Goal: Task Accomplishment & Management: Manage account settings

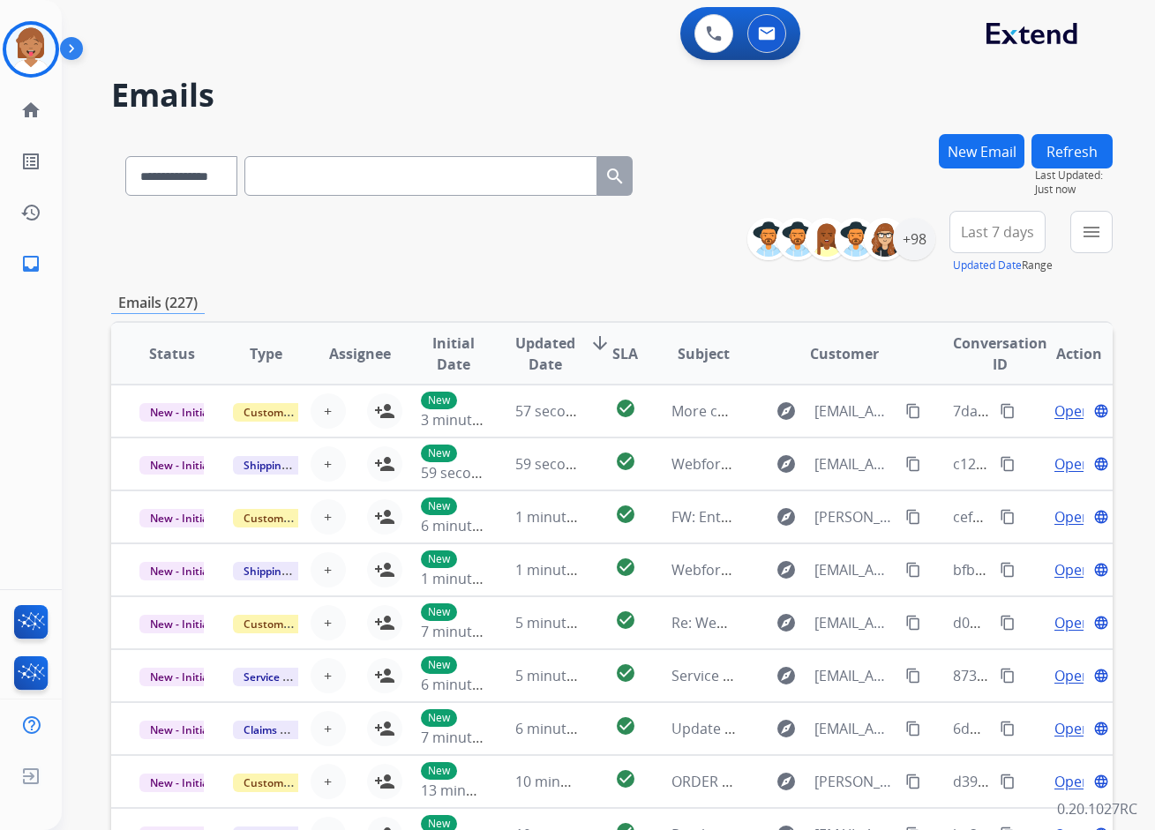
select select "**********"
click at [36, 43] on img at bounding box center [30, 49] width 49 height 49
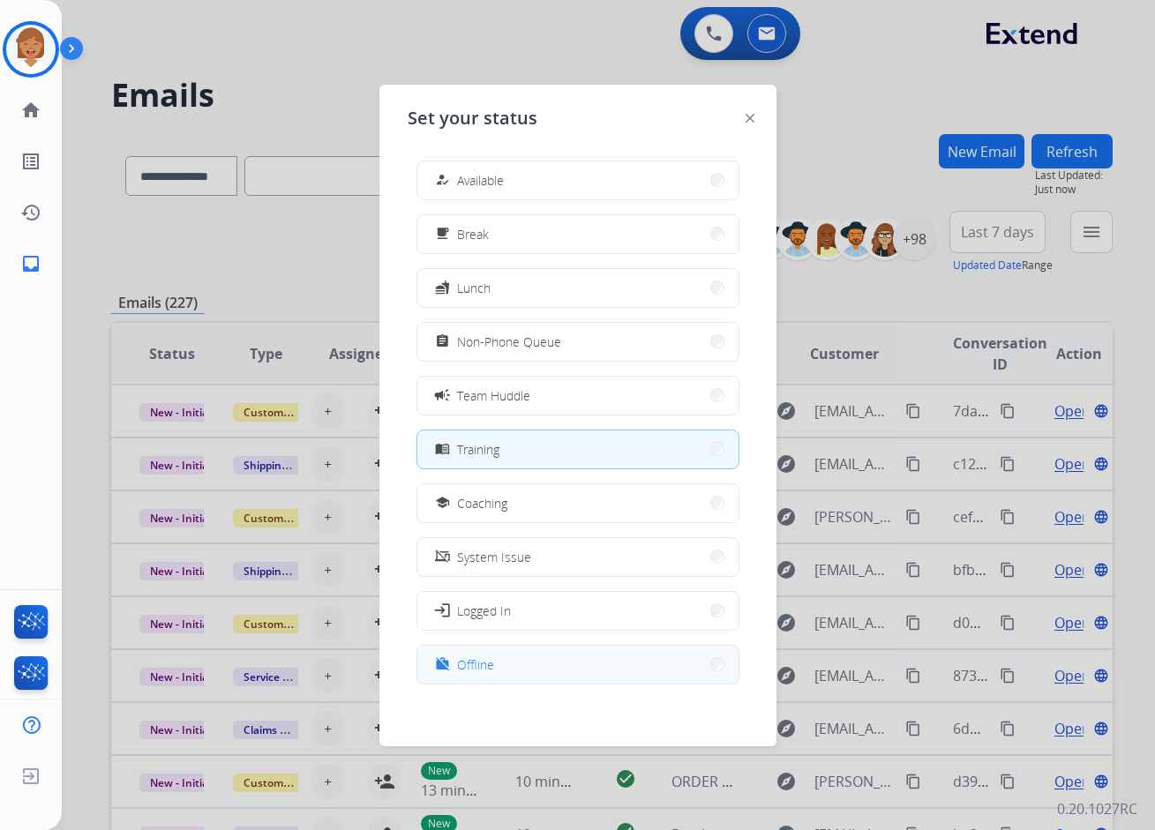
click at [519, 664] on button "work_off Offline" at bounding box center [577, 665] width 321 height 38
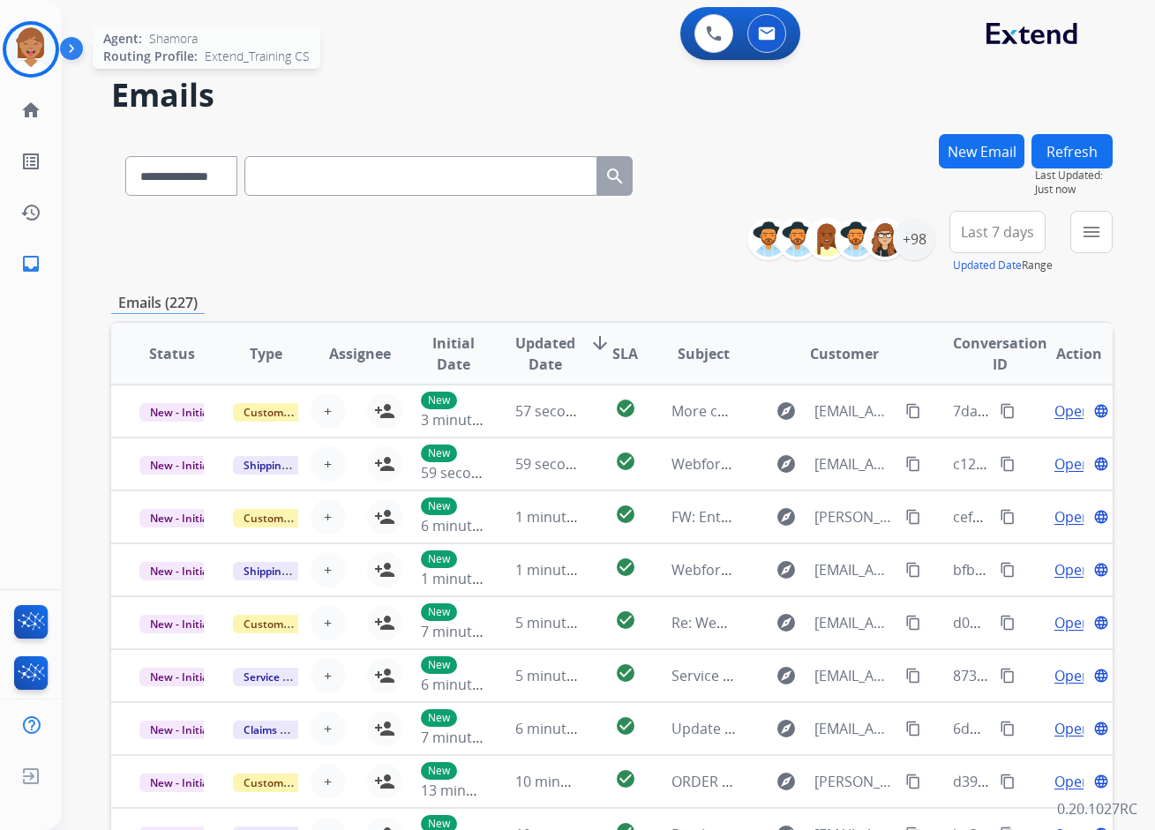
click at [39, 50] on img at bounding box center [30, 49] width 49 height 49
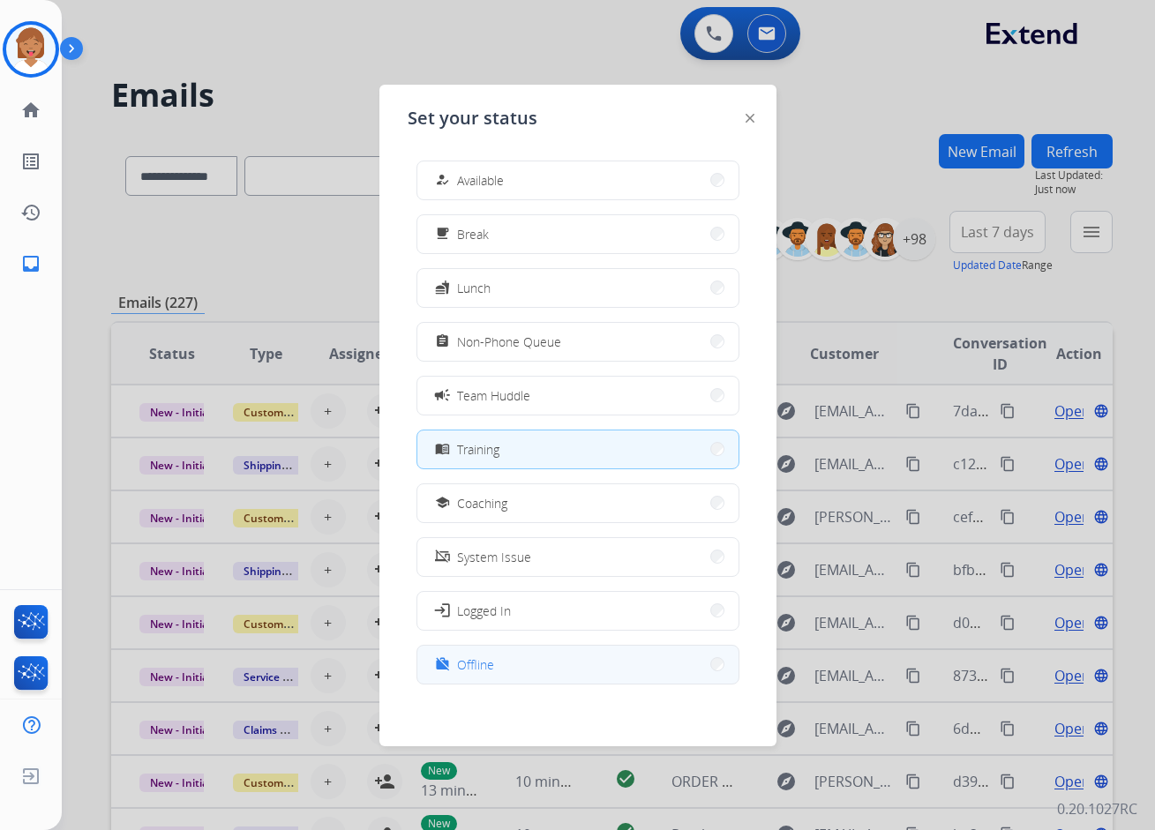
click at [567, 658] on button "work_off Offline" at bounding box center [577, 665] width 321 height 38
click at [567, 658] on td "5 minutes ago" at bounding box center [534, 675] width 94 height 53
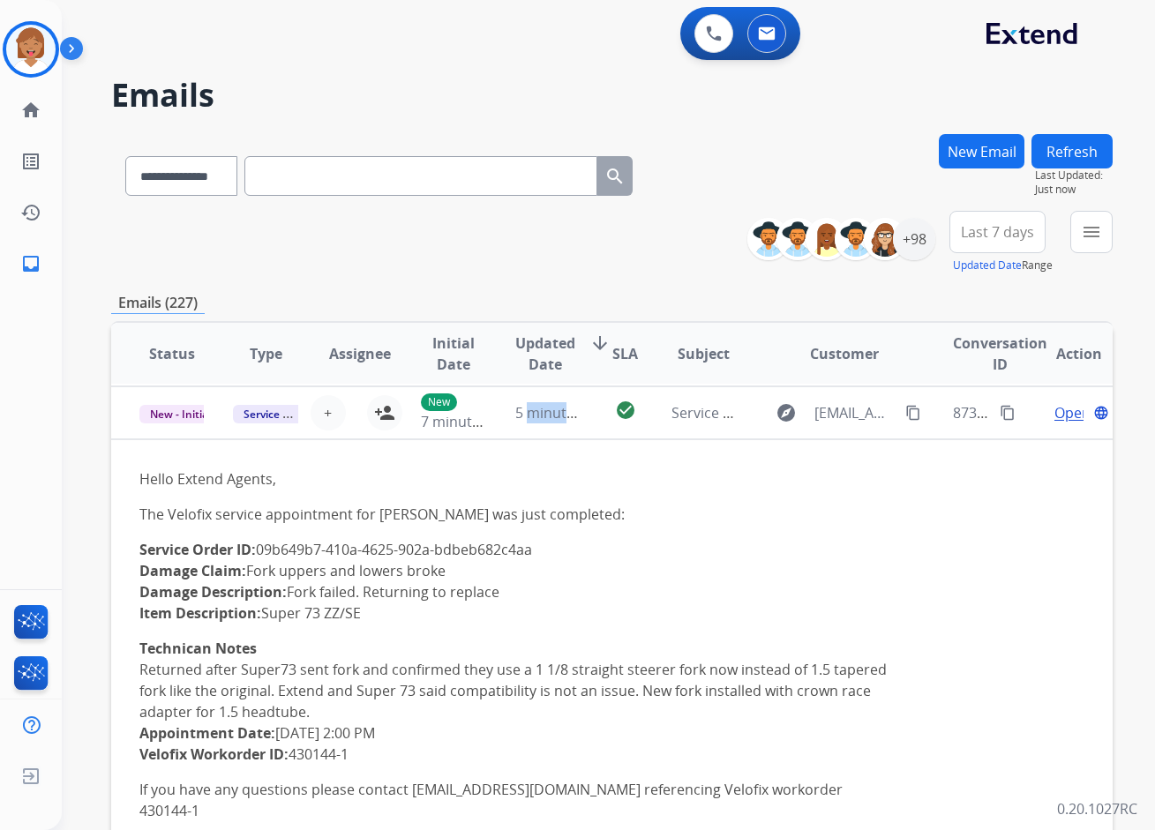
scroll to position [265, 0]
click at [41, 48] on img at bounding box center [30, 49] width 49 height 49
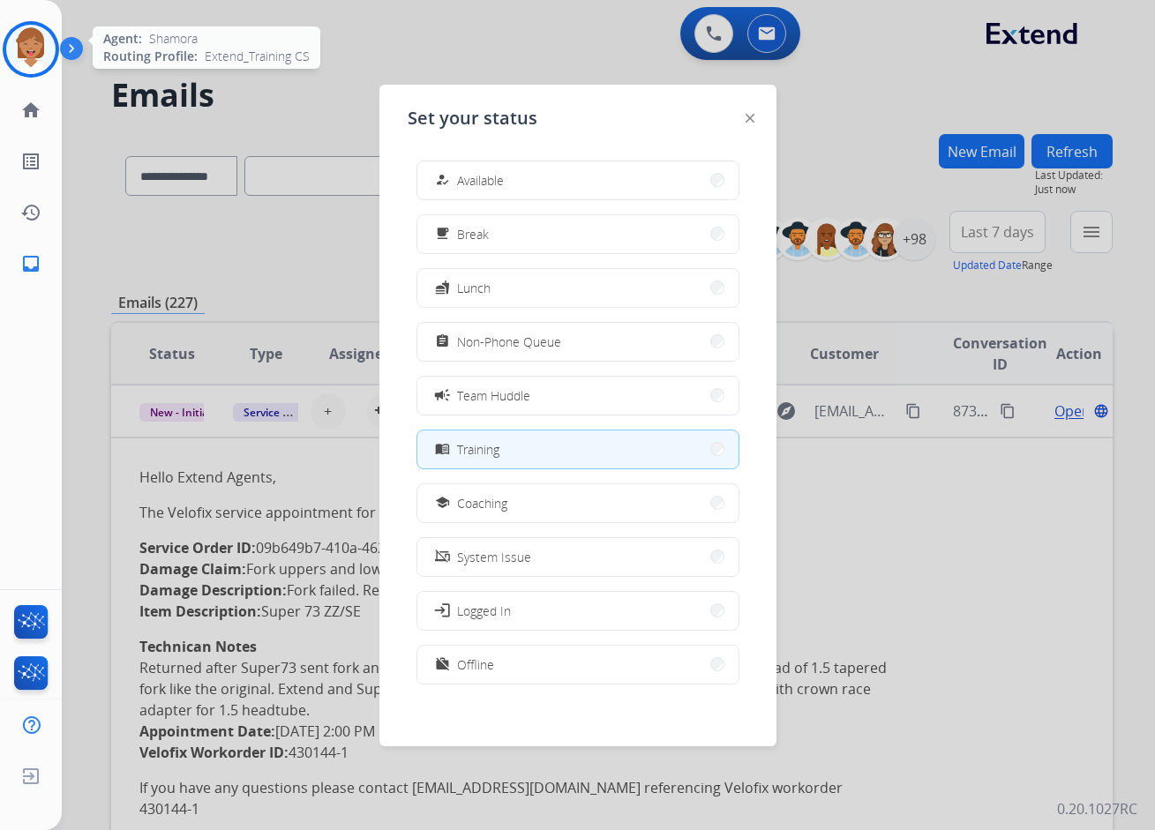
click at [18, 56] on img at bounding box center [30, 49] width 49 height 49
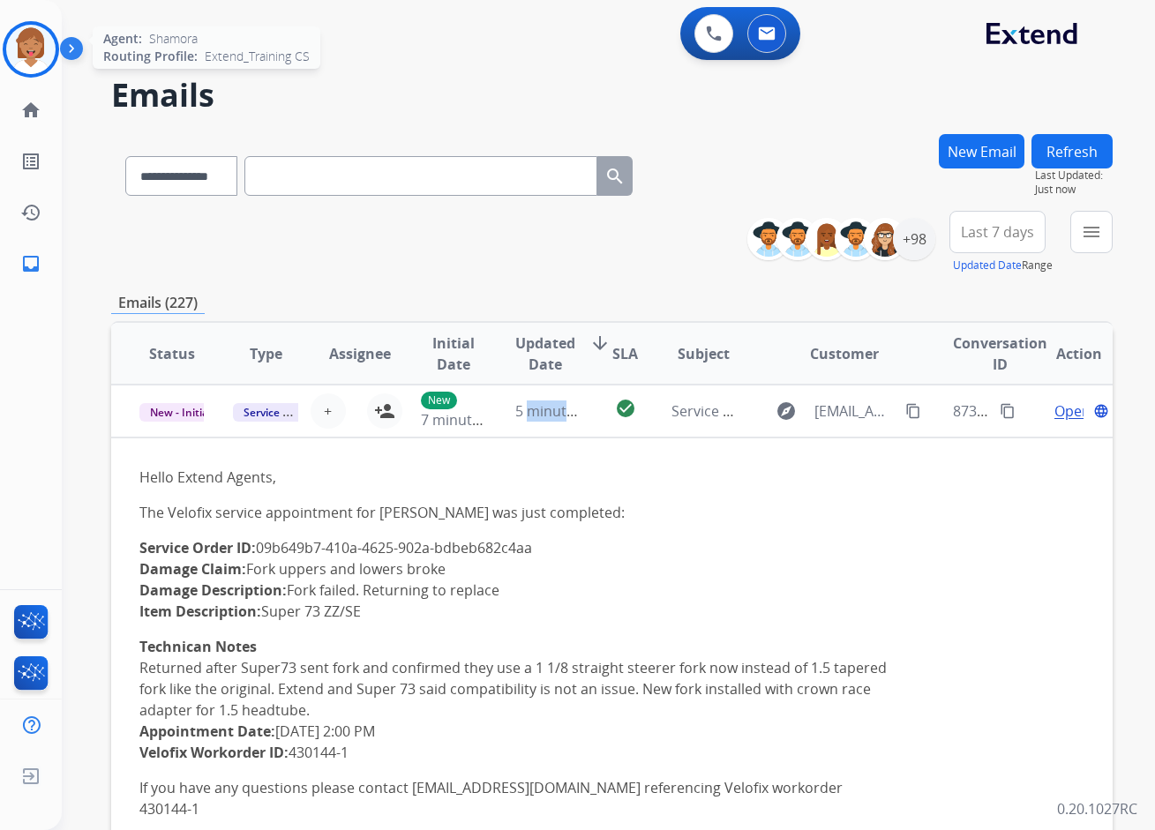
click at [42, 55] on img at bounding box center [30, 49] width 49 height 49
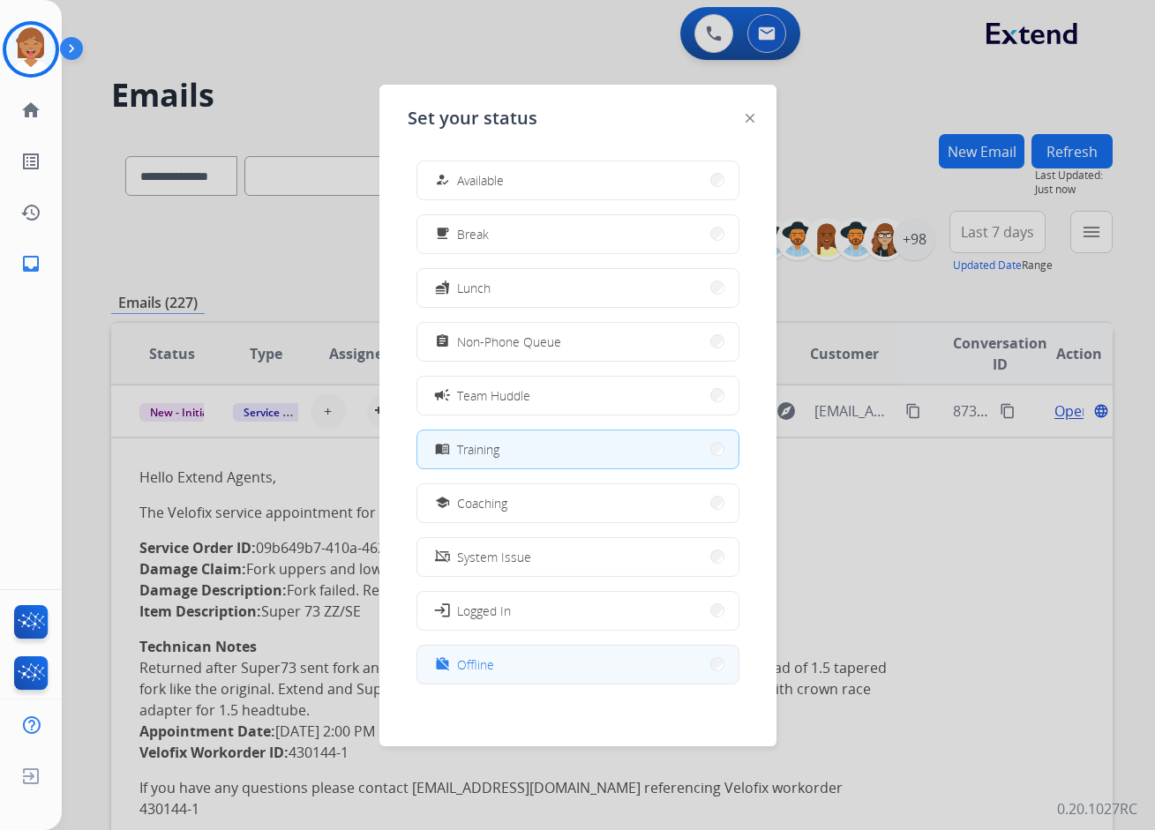
click at [573, 658] on button "work_off Offline" at bounding box center [577, 665] width 321 height 38
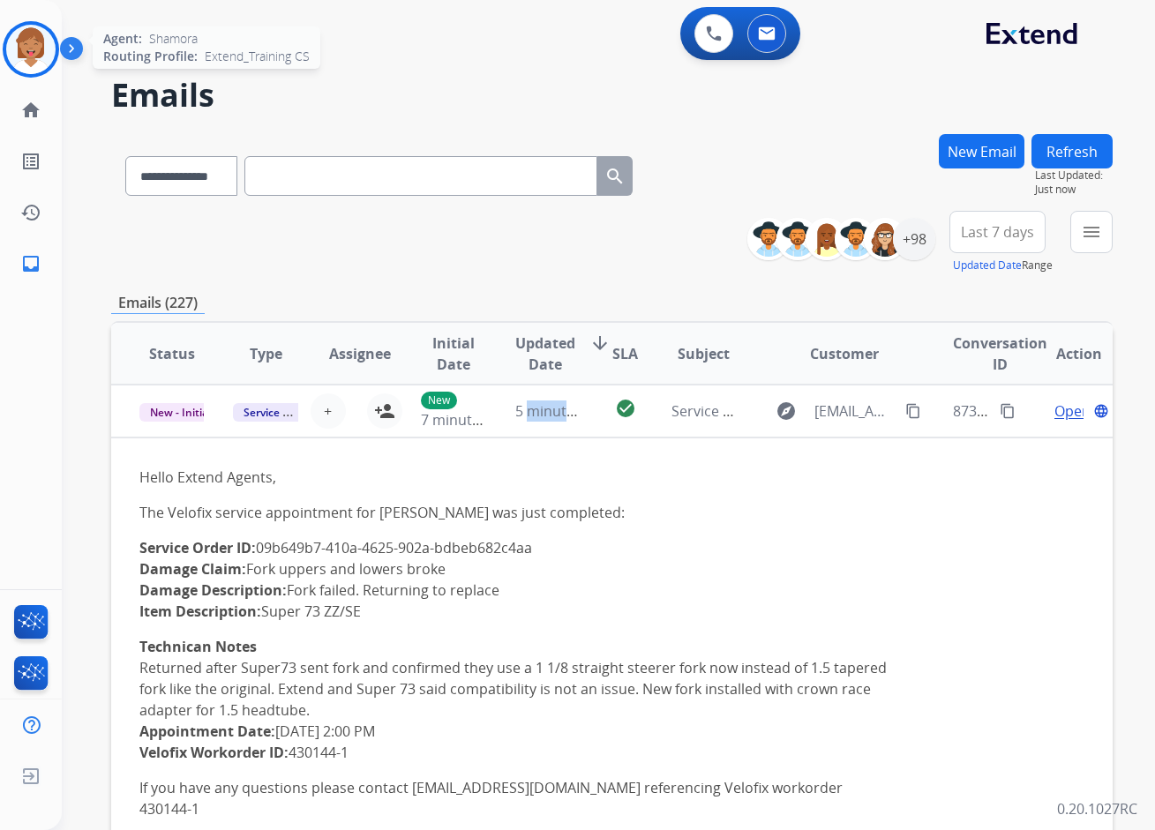
click at [39, 55] on img at bounding box center [30, 49] width 49 height 49
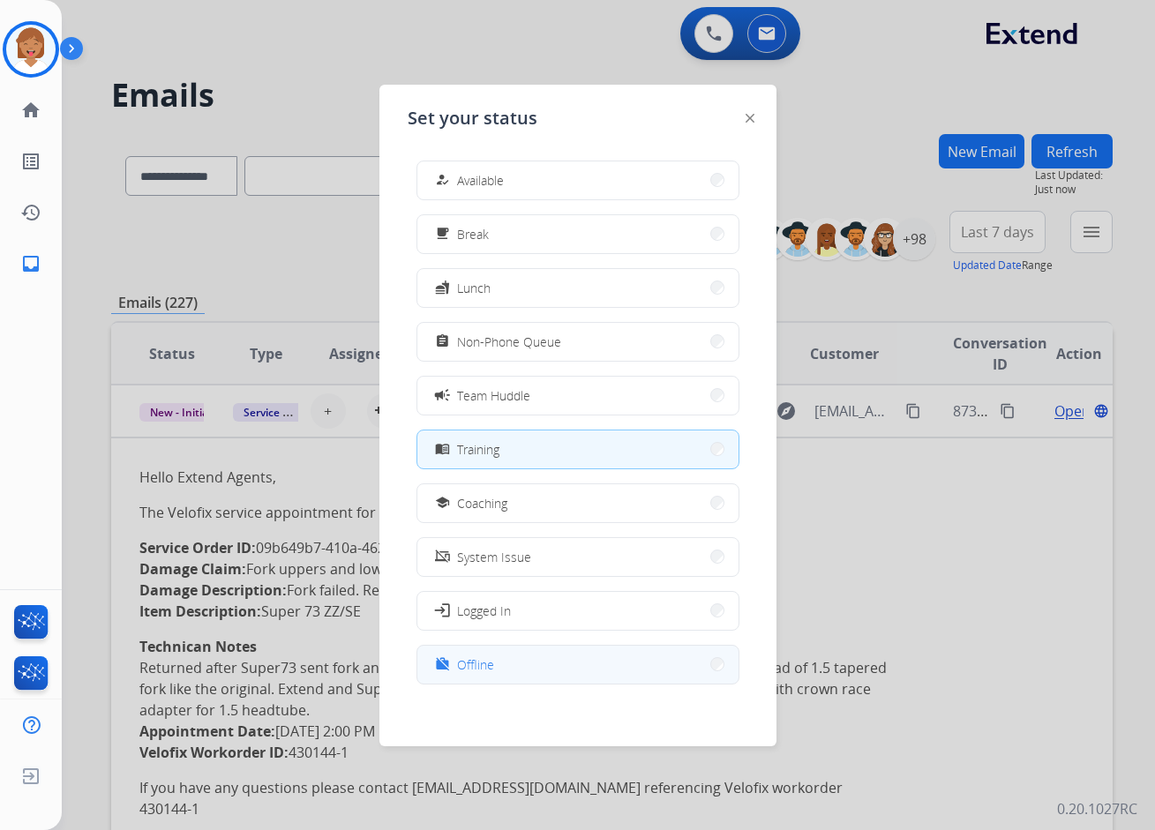
click at [514, 657] on button "work_off Offline" at bounding box center [577, 665] width 321 height 38
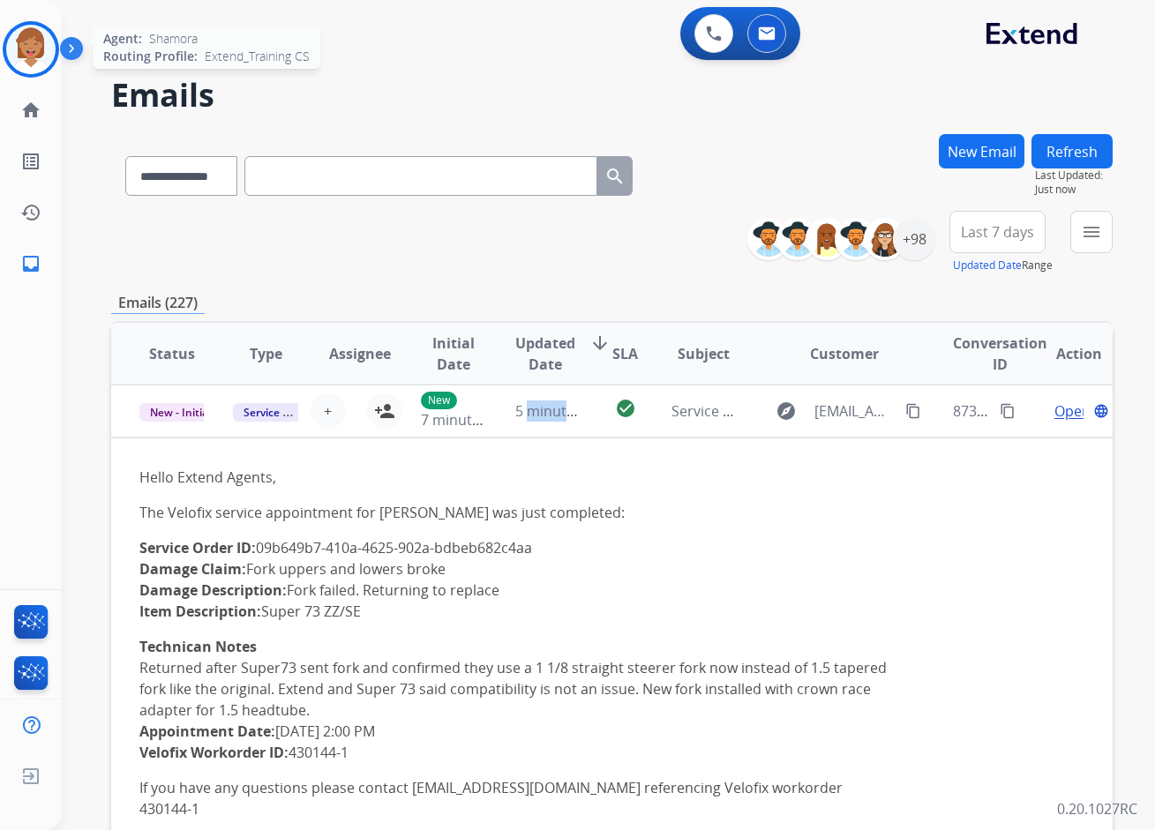
click at [40, 61] on img at bounding box center [30, 49] width 49 height 49
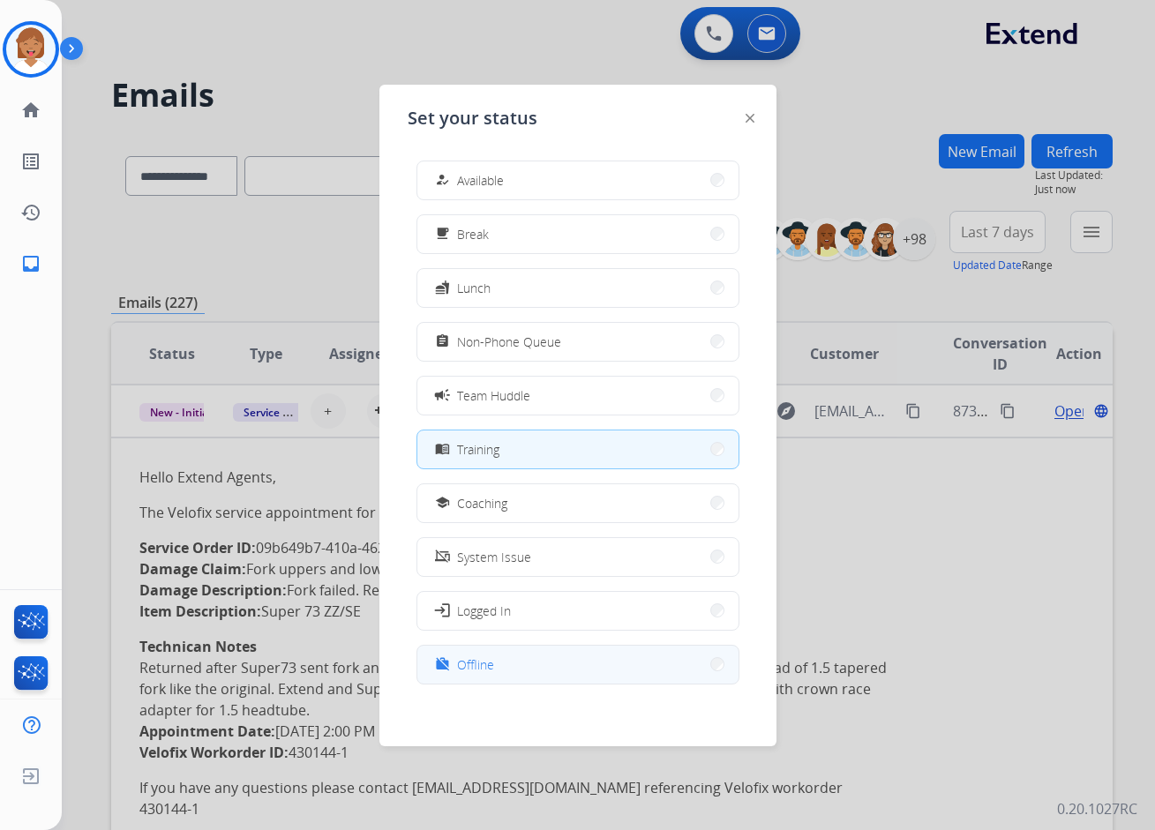
drag, startPoint x: 634, startPoint y: 611, endPoint x: 626, endPoint y: 662, distance: 50.8
click at [626, 662] on div "how_to_reg Available free_breakfast Break fastfood Lunch assignment Non-Phone Q…" at bounding box center [578, 424] width 341 height 556
click at [627, 663] on button "work_off Offline" at bounding box center [577, 665] width 321 height 38
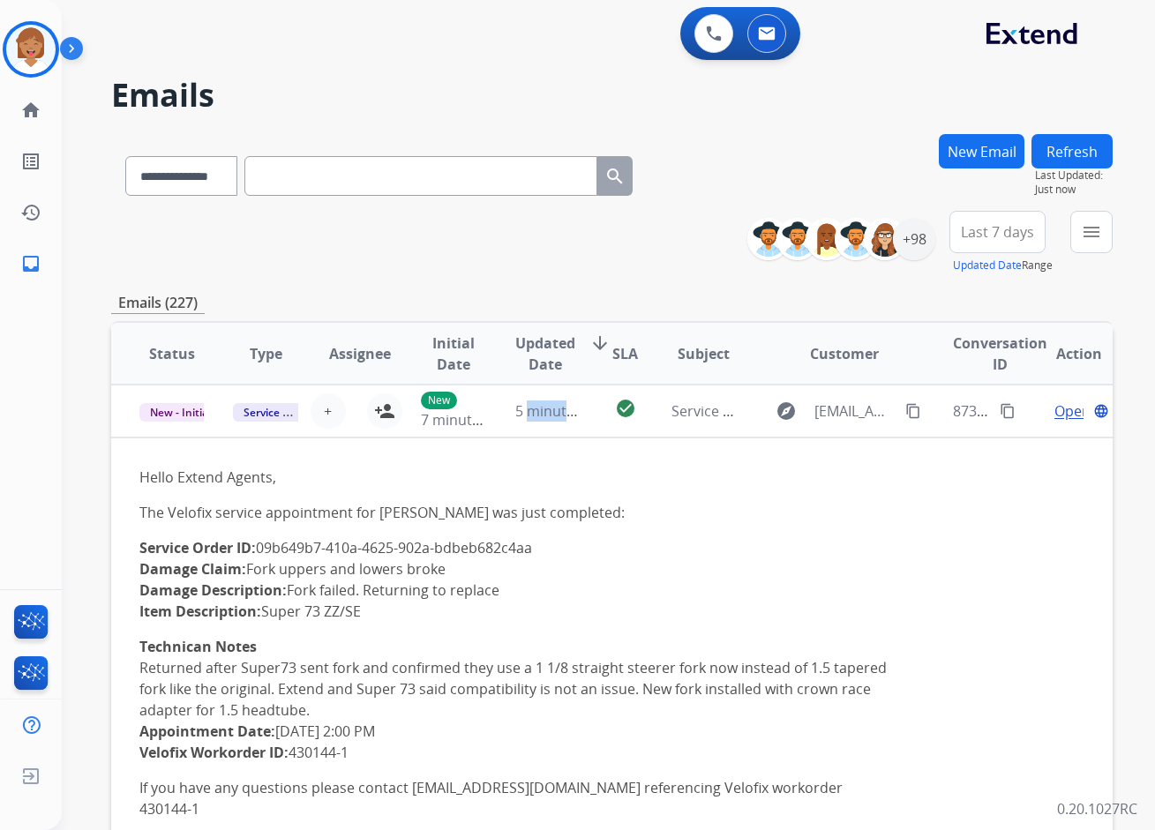
click at [627, 663] on div "Hello Extend Agents, The Velofix service appointment for [PERSON_NAME] was just…" at bounding box center [517, 679] width 757 height 424
click at [24, 61] on img at bounding box center [30, 49] width 49 height 49
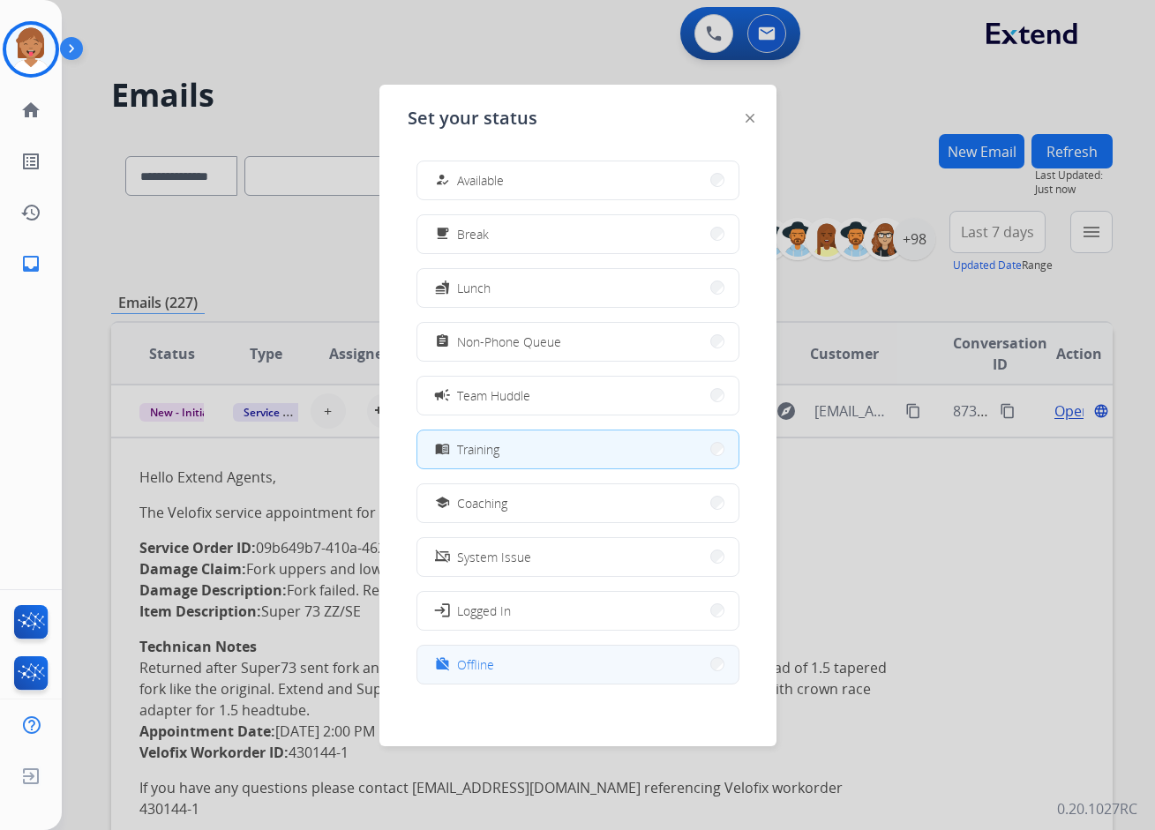
click at [514, 656] on button "work_off Offline" at bounding box center [577, 665] width 321 height 38
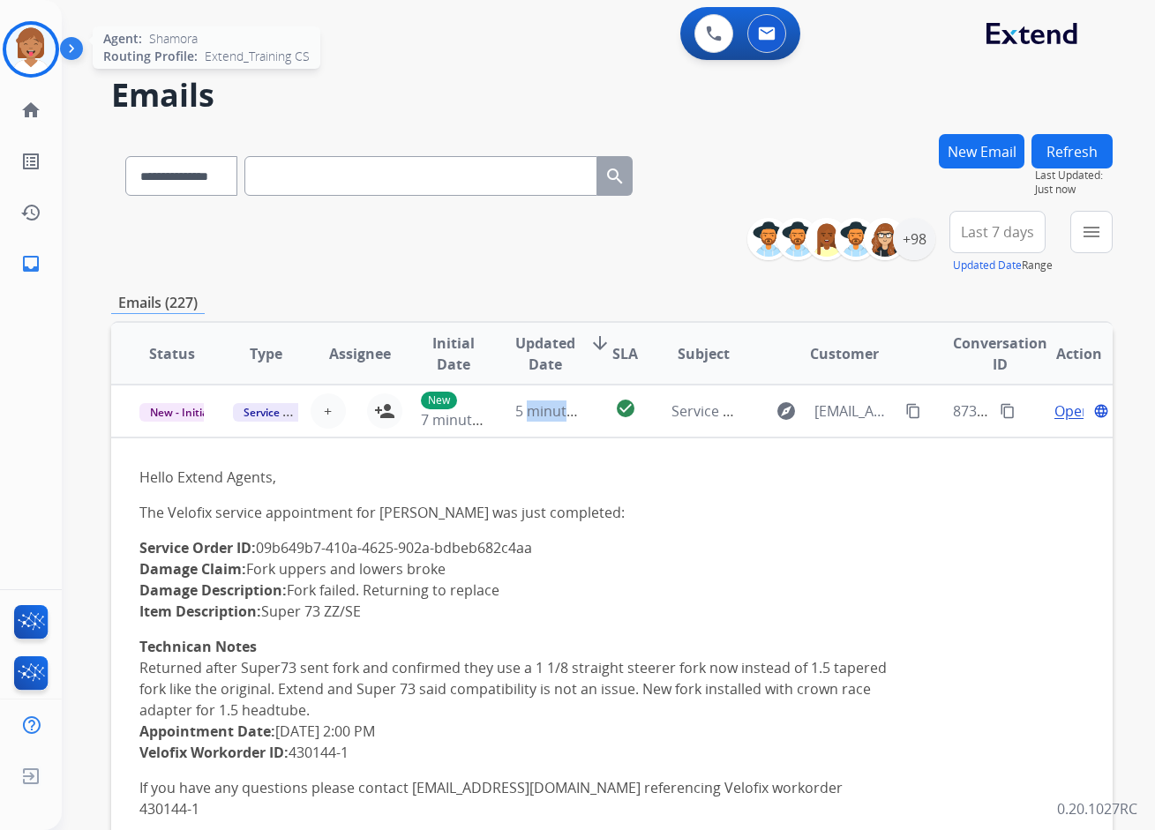
click at [45, 53] on img at bounding box center [30, 49] width 49 height 49
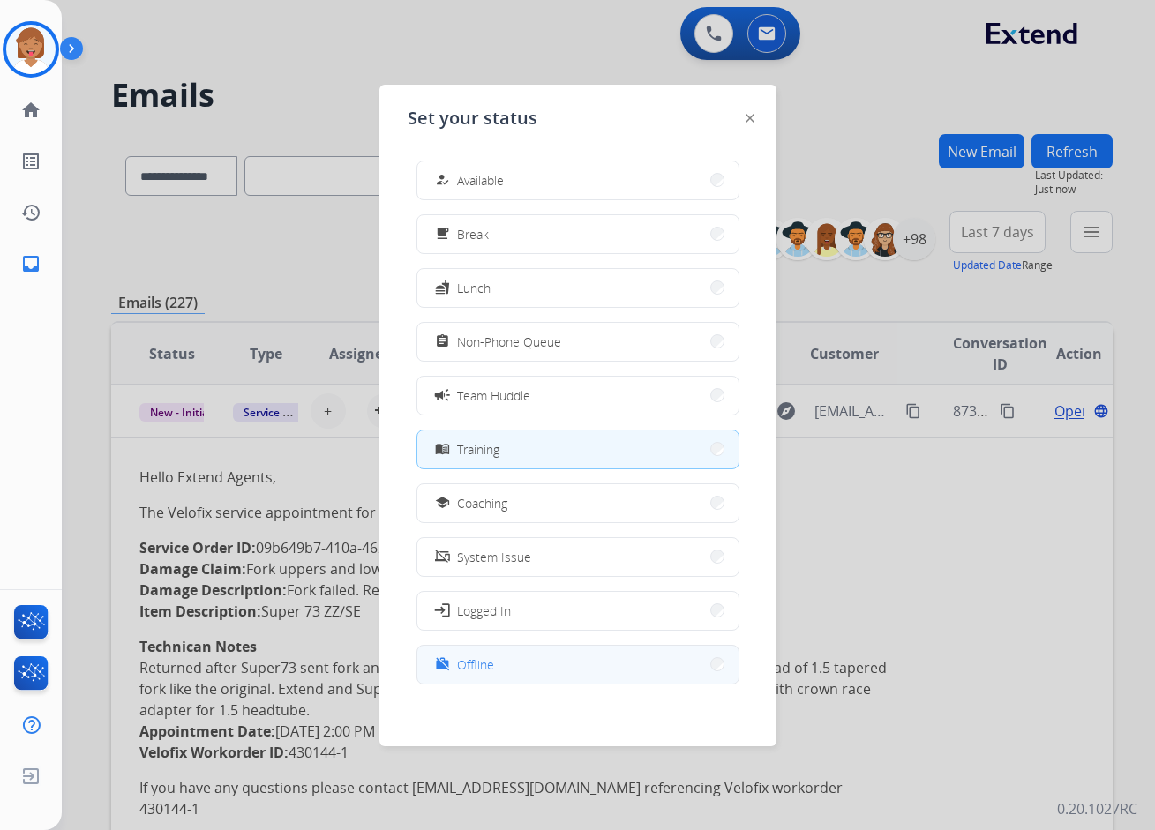
click at [564, 657] on button "work_off Offline" at bounding box center [577, 665] width 321 height 38
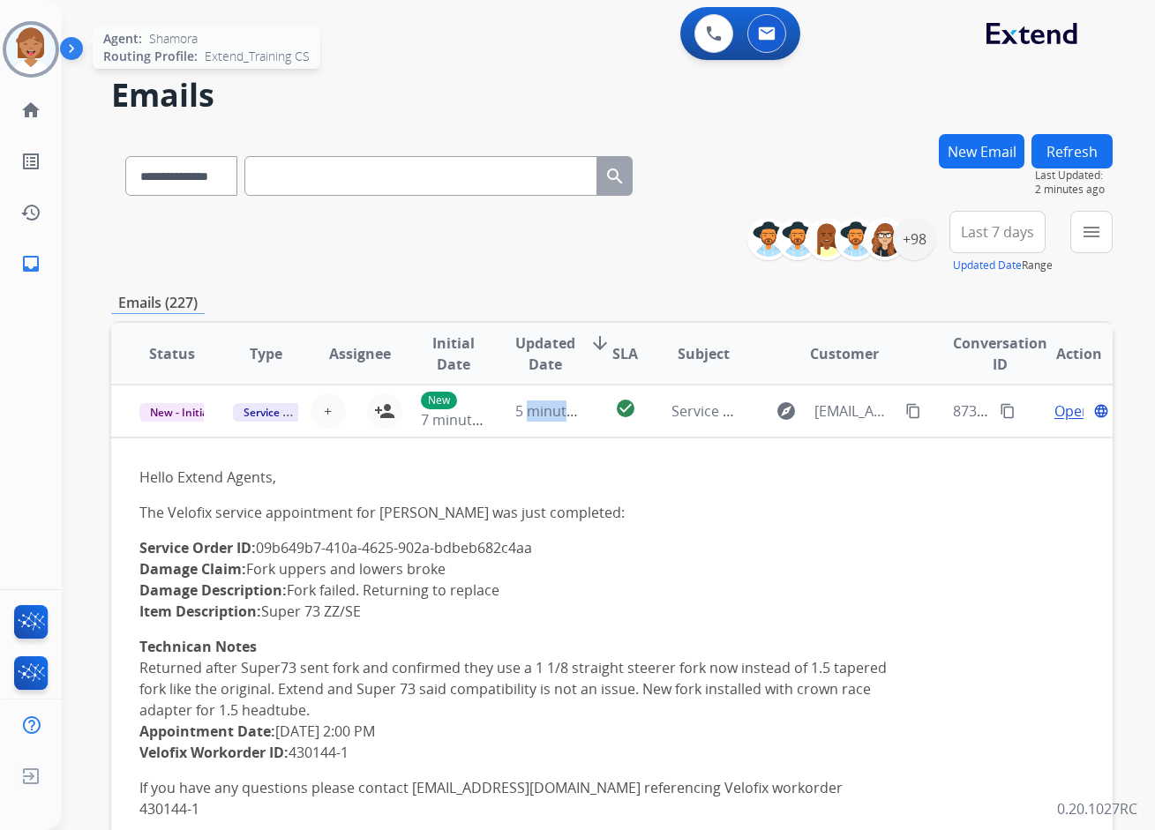
click at [22, 57] on img at bounding box center [30, 49] width 49 height 49
